Goal: Check status: Check status

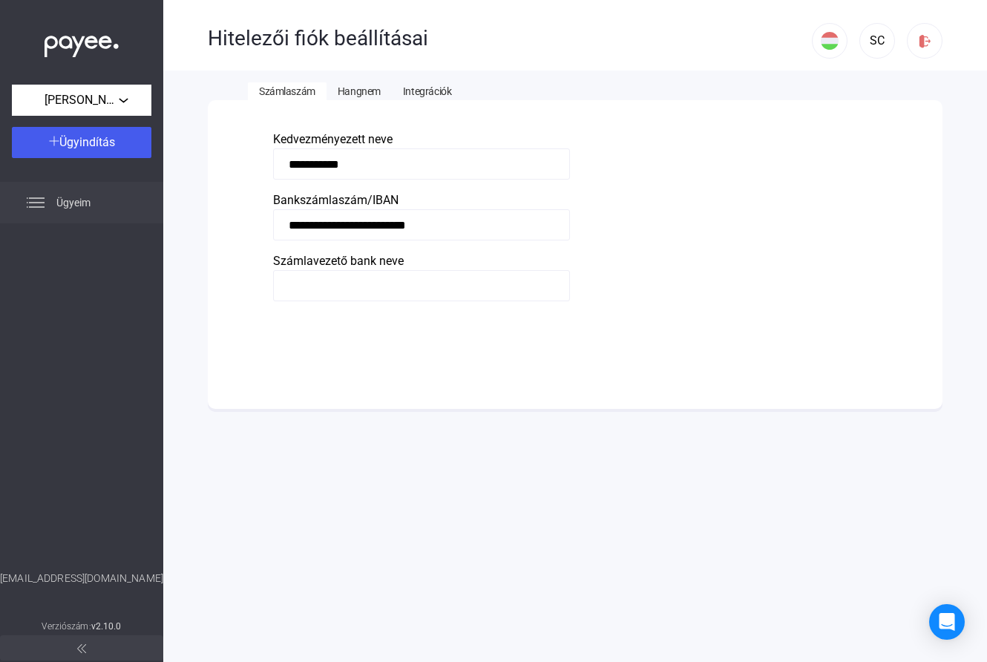
click at [90, 202] on span "Ügyeim" at bounding box center [73, 203] width 34 height 18
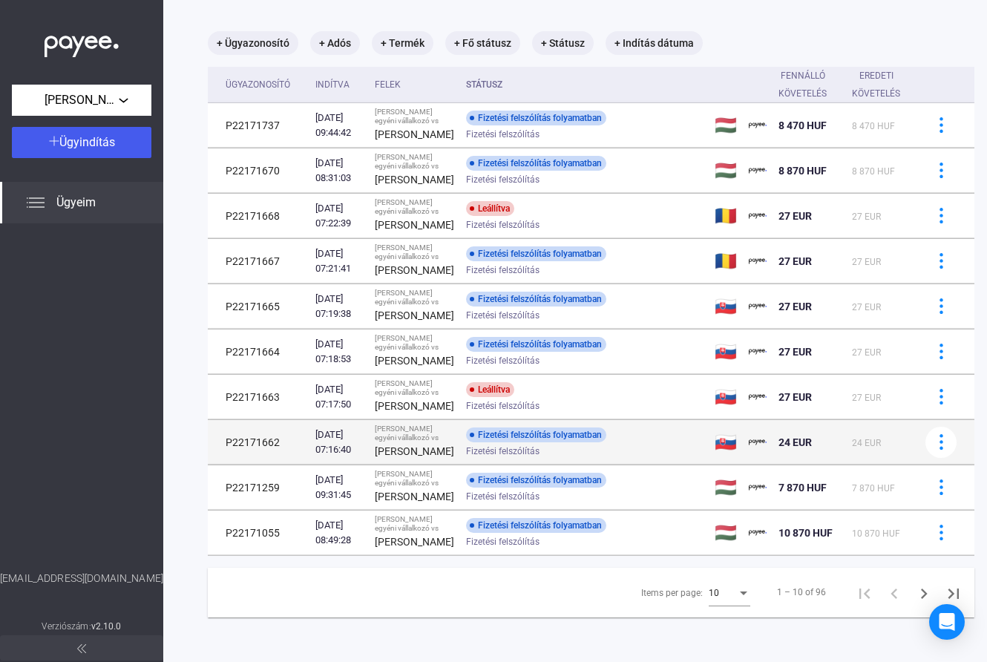
scroll to position [251, 0]
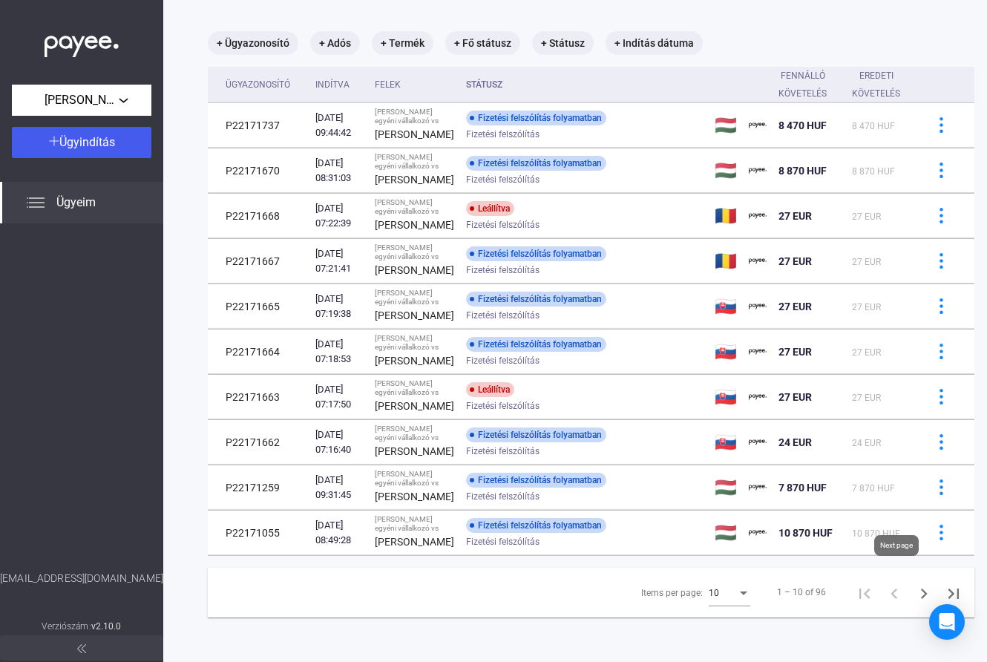
click at [913, 585] on icon "Next page" at bounding box center [923, 593] width 21 height 21
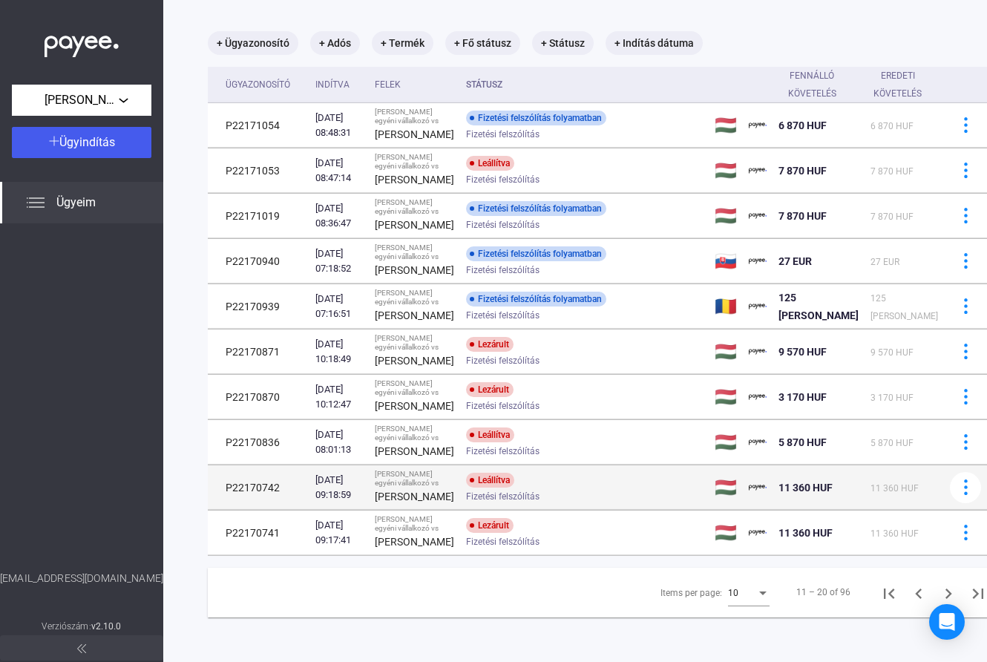
scroll to position [269, 0]
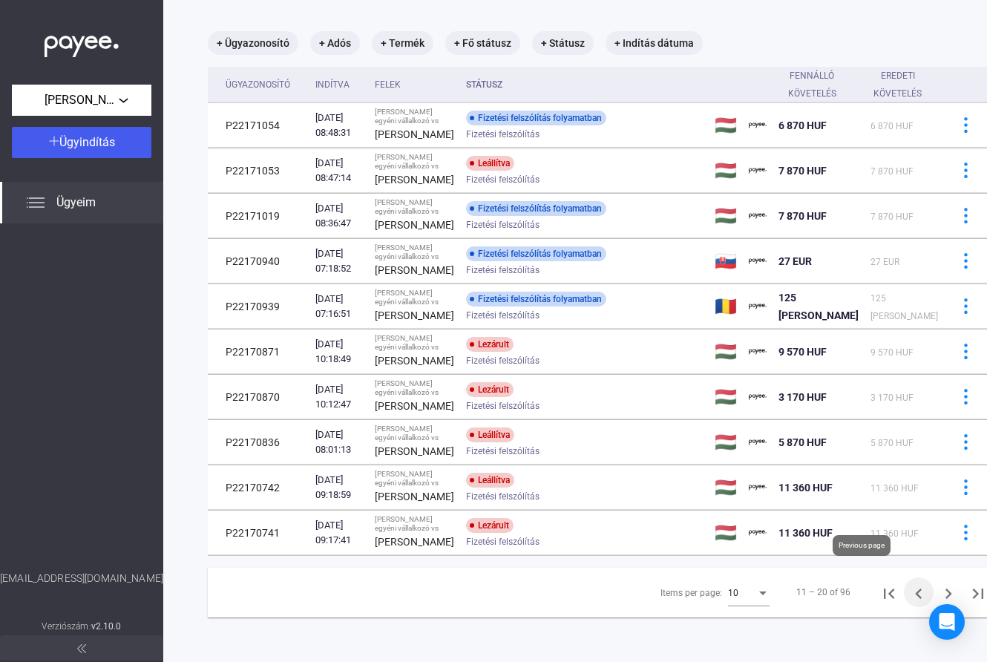
click at [915, 588] on icon "Previous page" at bounding box center [918, 593] width 7 height 10
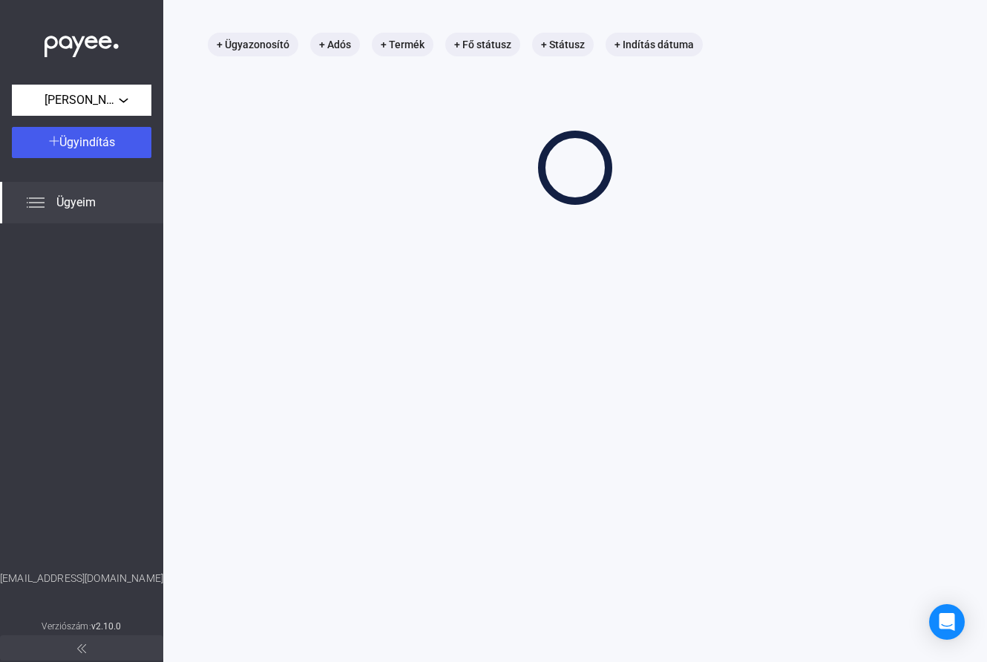
scroll to position [70, 0]
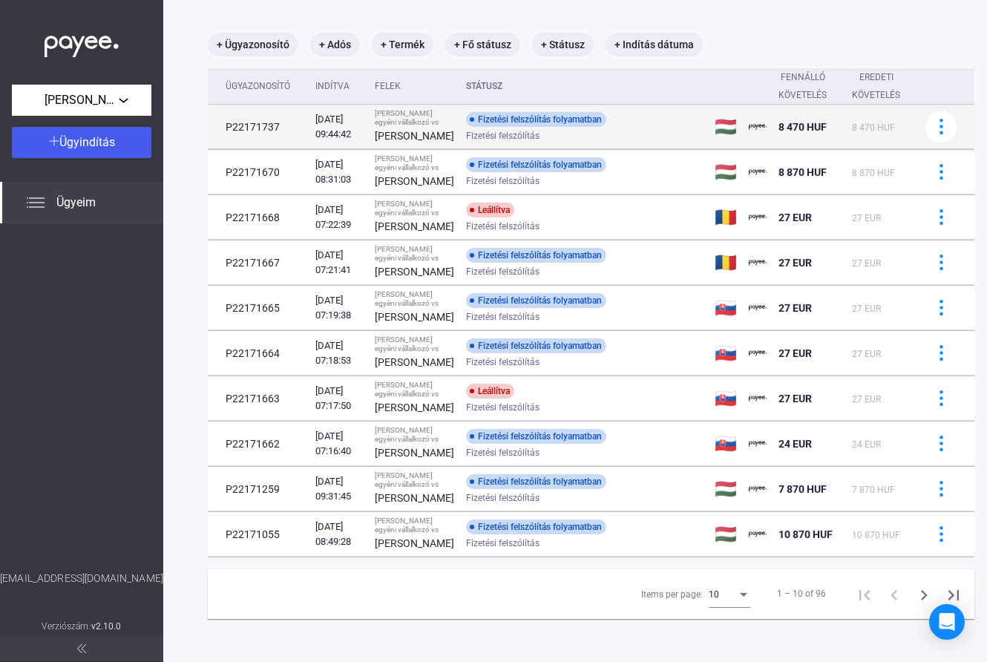
click at [243, 123] on td "P22171737" at bounding box center [259, 127] width 102 height 45
